Goal: Task Accomplishment & Management: Complete application form

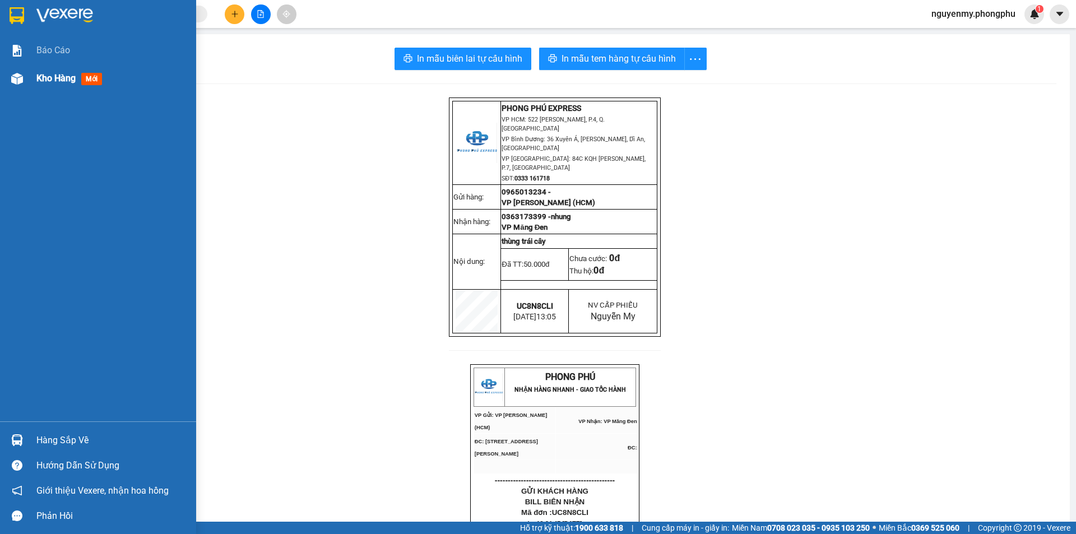
click at [20, 75] on img at bounding box center [17, 79] width 12 height 12
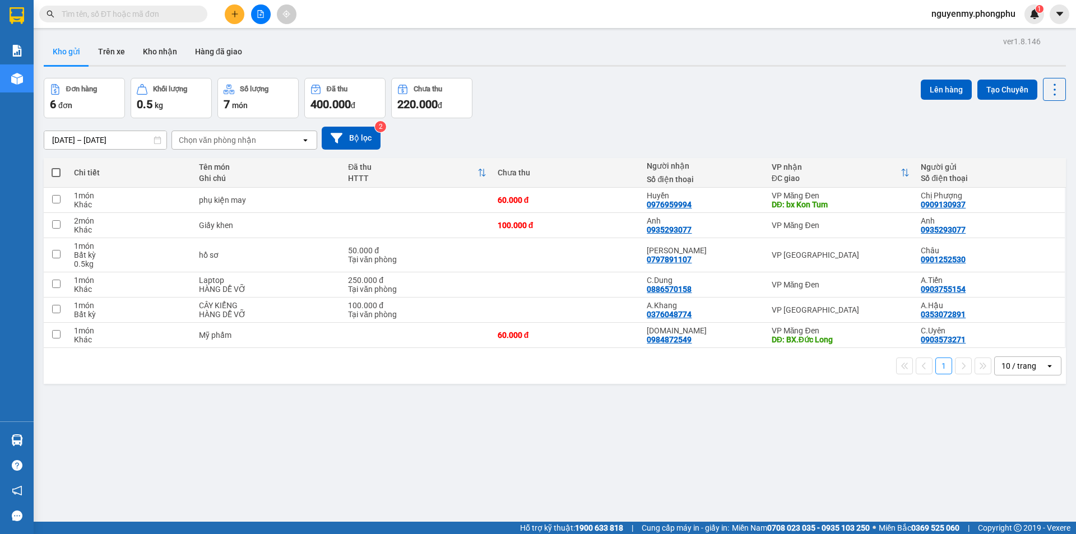
click at [120, 14] on input "text" at bounding box center [128, 14] width 132 height 12
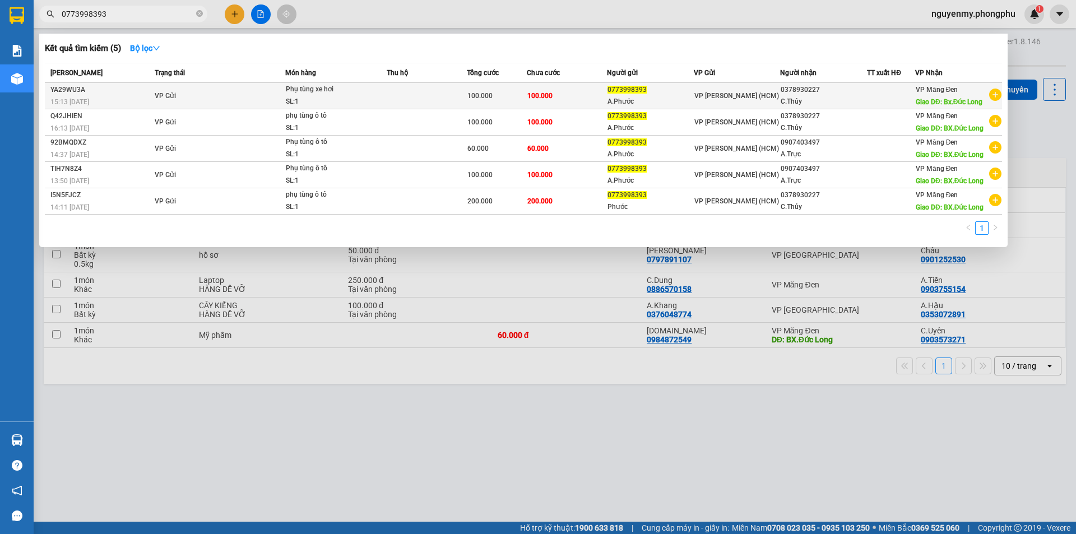
type input "0773998393"
click at [993, 92] on icon "plus-circle" at bounding box center [995, 95] width 12 height 12
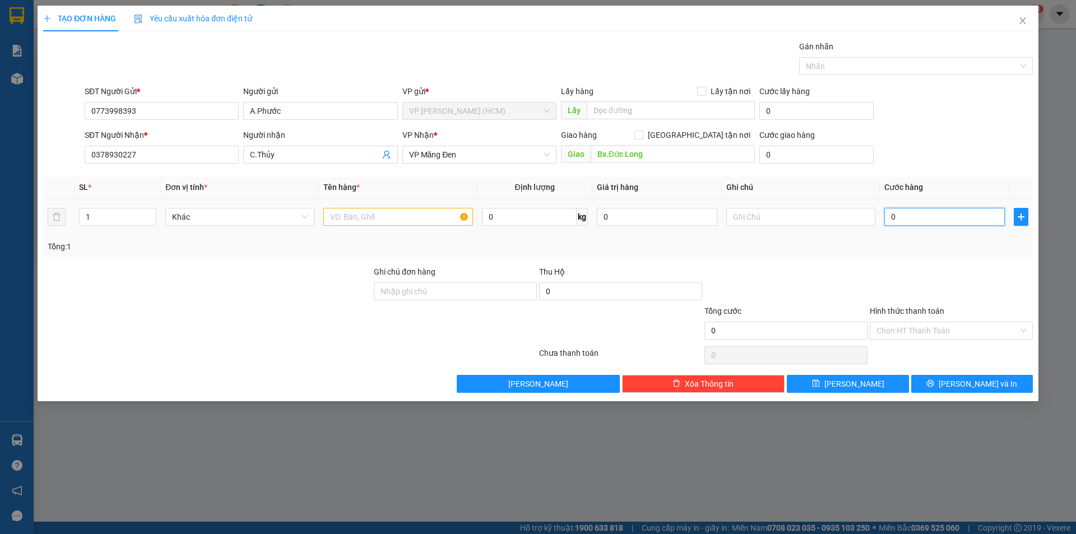
click at [908, 218] on input "0" at bounding box center [944, 217] width 120 height 18
type input "1"
type input "10"
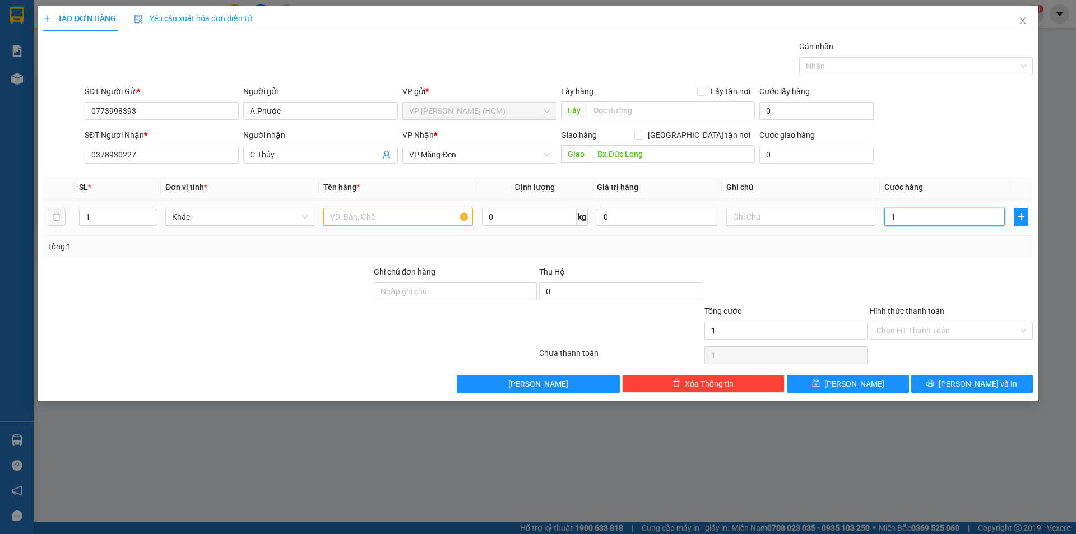
type input "10"
type input "100"
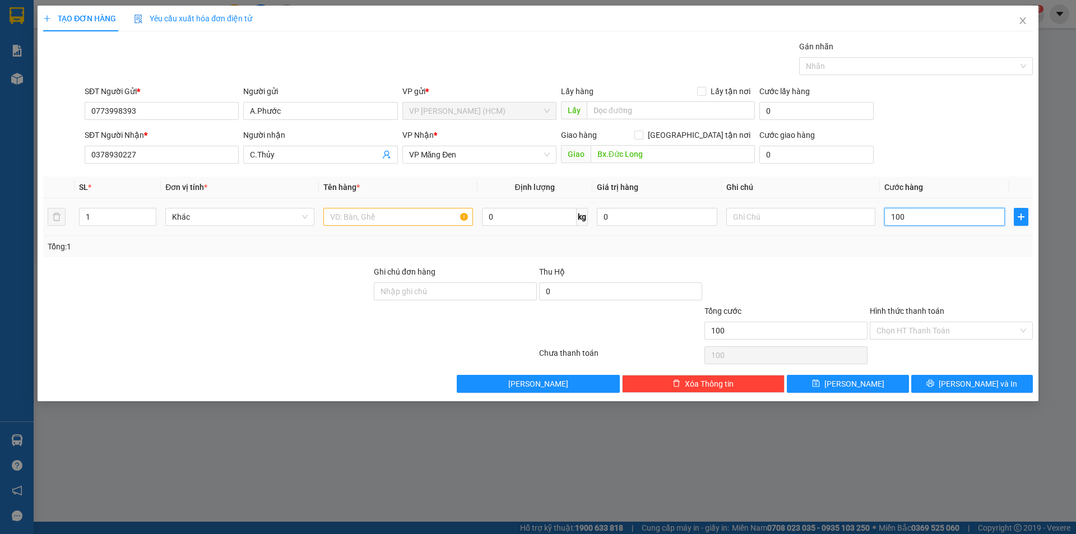
type input "1.000"
type input "10.000"
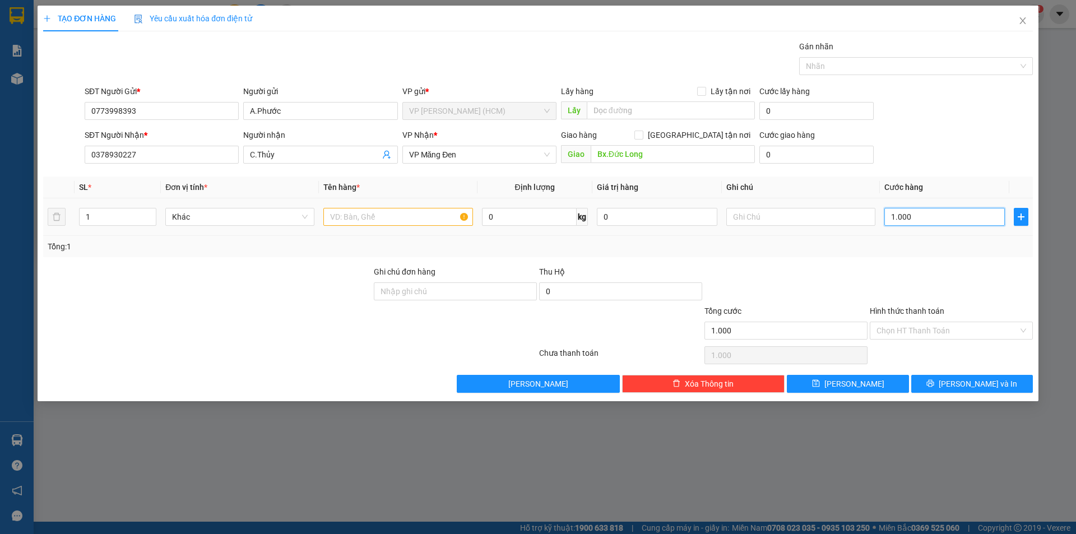
type input "10.000"
type input "100.000"
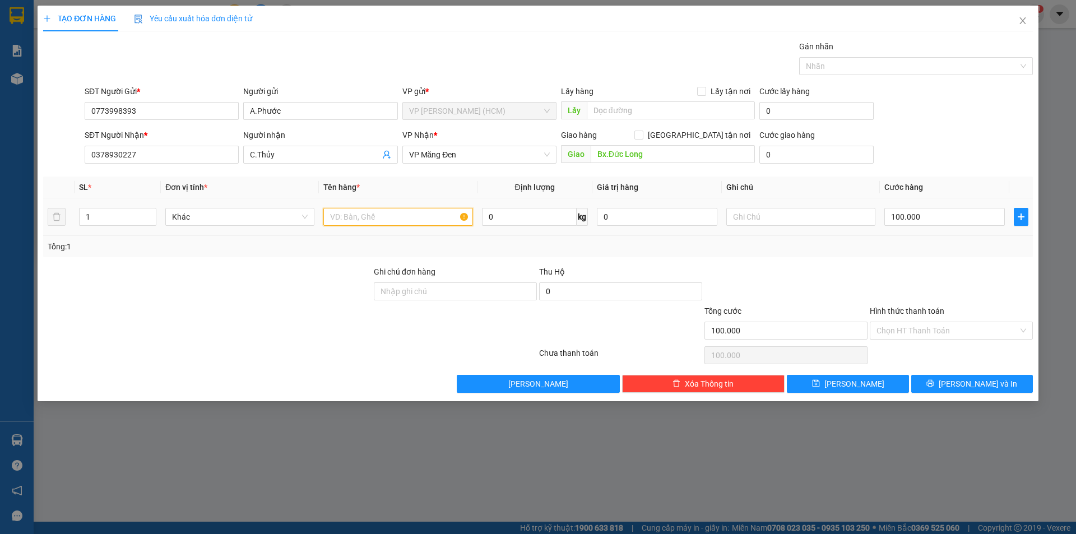
click at [410, 213] on input "text" at bounding box center [397, 217] width 149 height 18
type input "phụ kiện ô tô"
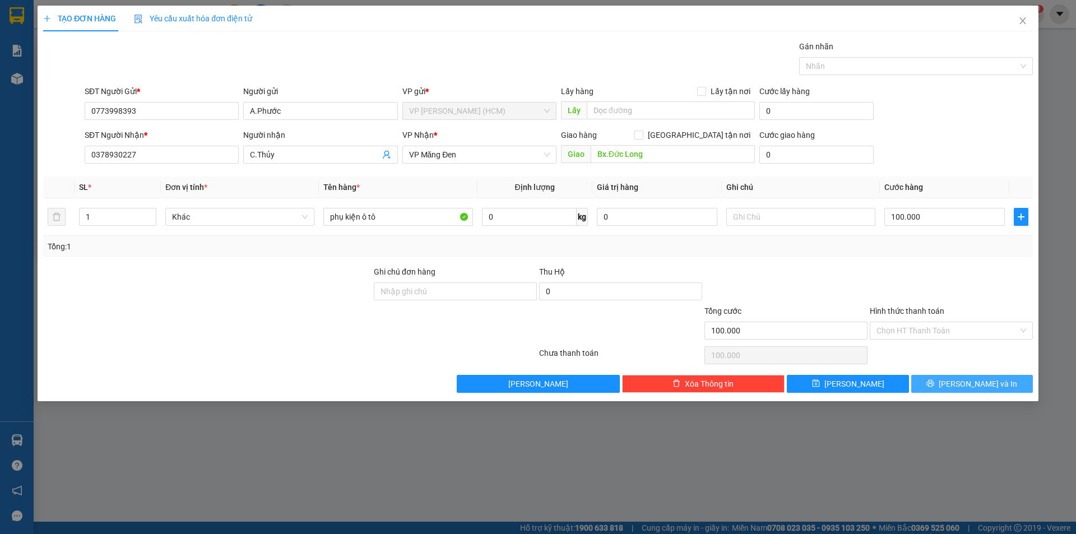
click at [943, 380] on button "Lưu và In" at bounding box center [972, 384] width 122 height 18
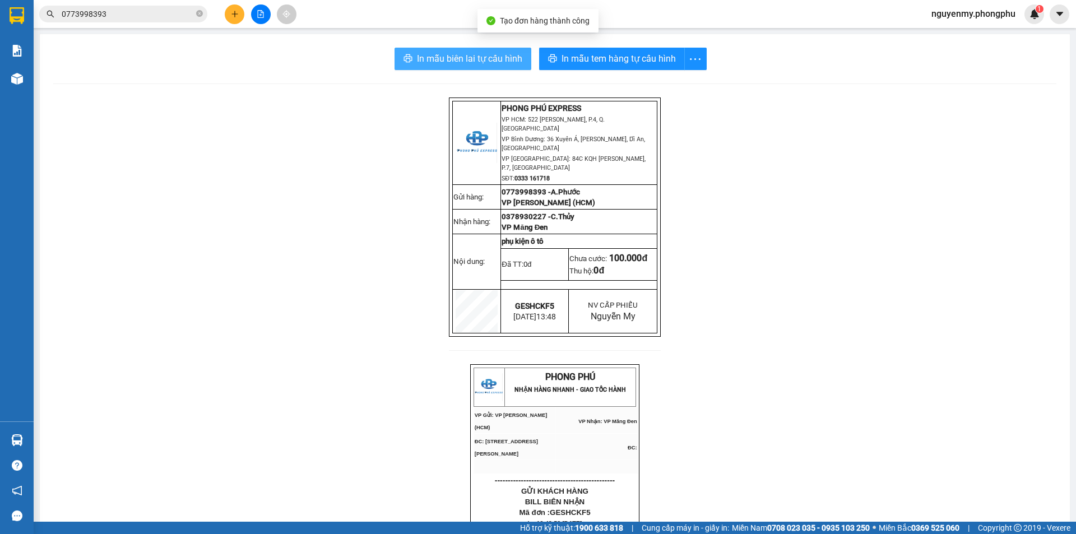
click at [485, 62] on span "In mẫu biên lai tự cấu hình" at bounding box center [469, 59] width 105 height 14
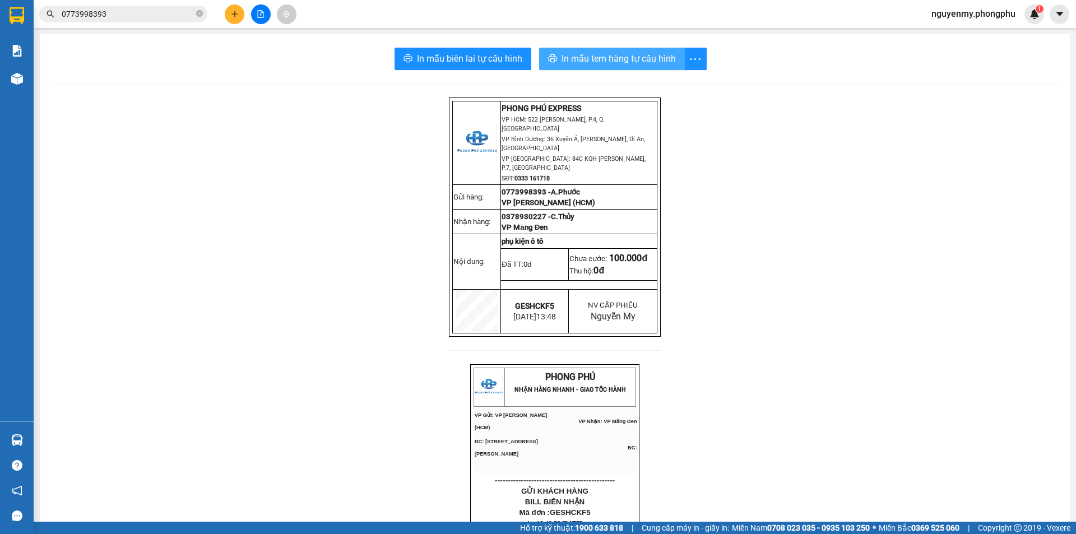
click at [644, 59] on span "In mẫu tem hàng tự cấu hình" at bounding box center [618, 59] width 114 height 14
